Goal: Find contact information: Find contact information

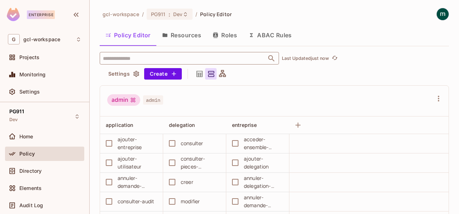
click at [137, 59] on input "text" at bounding box center [183, 58] width 164 height 13
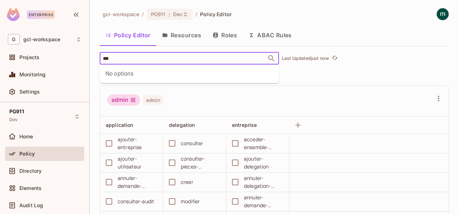
type input "***"
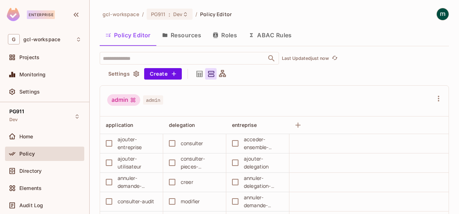
click at [28, 152] on span "Policy" at bounding box center [26, 154] width 15 height 6
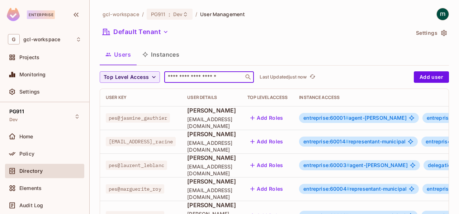
click at [184, 78] on input "text" at bounding box center [203, 77] width 75 height 7
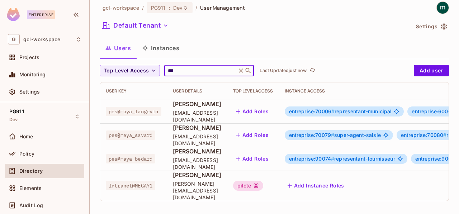
scroll to position [8, 0]
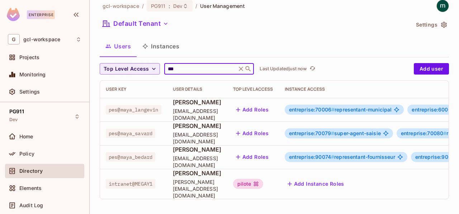
type input "***"
click at [188, 184] on span "aya.meghnous.externe@mrnf.gouv.qc.ca" at bounding box center [197, 189] width 49 height 20
drag, startPoint x: 136, startPoint y: 183, endPoint x: 156, endPoint y: 183, distance: 20.1
click at [155, 183] on span "intranet@MEGAY1" at bounding box center [130, 183] width 49 height 9
click at [128, 183] on span "intranet@MEGAY1" at bounding box center [130, 183] width 49 height 9
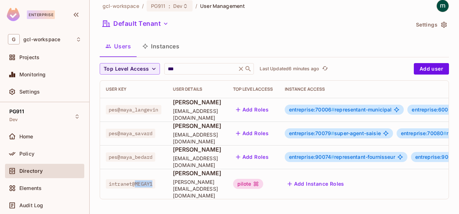
drag, startPoint x: 135, startPoint y: 182, endPoint x: 158, endPoint y: 182, distance: 23.3
click at [158, 182] on div "intranet@MEGAY1" at bounding box center [134, 183] width 56 height 7
click at [161, 188] on td "intranet@MEGAY1" at bounding box center [133, 184] width 67 height 30
click at [109, 181] on span "intranet@MEGAY1" at bounding box center [130, 183] width 49 height 9
drag, startPoint x: 109, startPoint y: 181, endPoint x: 163, endPoint y: 184, distance: 54.2
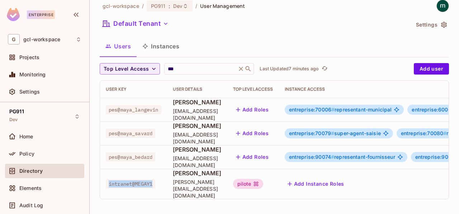
click at [161, 184] on div "intranet@MEGAY1" at bounding box center [134, 183] width 56 height 7
copy span "intranet@MEGAY1"
drag, startPoint x: 176, startPoint y: 176, endPoint x: 226, endPoint y: 179, distance: 49.9
click at [222, 177] on span "Aya Meghnous" at bounding box center [197, 173] width 49 height 8
copy span "Aya Meghnous"
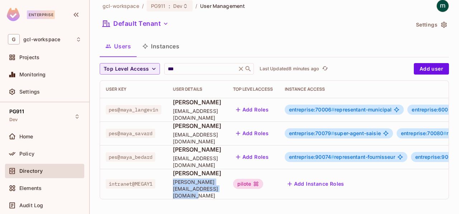
drag, startPoint x: 175, startPoint y: 186, endPoint x: 276, endPoint y: 191, distance: 101.6
click at [227, 191] on td "Aya Meghnous aya.meghnous.externe@mrnf.gouv.qc.ca" at bounding box center [197, 184] width 60 height 30
copy span "aya.meghnous.externe@mrnf.gouv.qc.ca"
click at [112, 181] on span "intranet@MEGAY1" at bounding box center [130, 183] width 49 height 9
click at [171, 45] on button "Instances" at bounding box center [161, 46] width 48 height 18
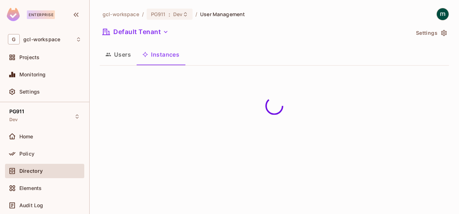
click at [116, 56] on button "Users" at bounding box center [118, 55] width 37 height 18
